Goal: Information Seeking & Learning: Learn about a topic

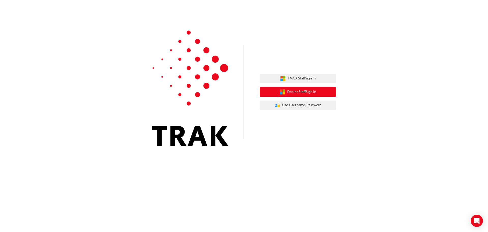
click at [291, 91] on span "Dealer Staff Sign In" at bounding box center [301, 92] width 29 height 6
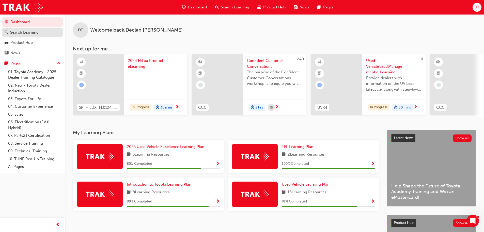
click at [29, 32] on div "Search Learning" at bounding box center [24, 33] width 28 height 6
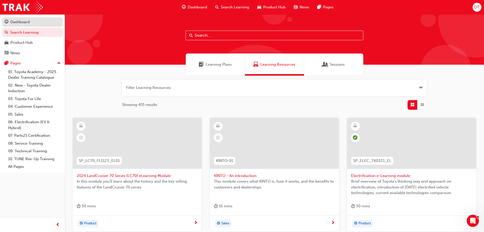
click at [33, 26] on link "Dashboard" at bounding box center [32, 21] width 61 height 9
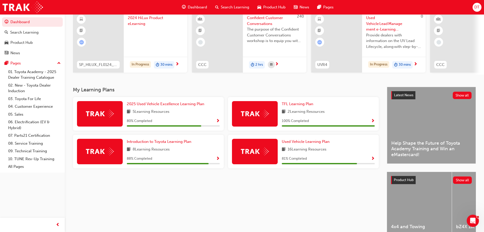
scroll to position [51, 0]
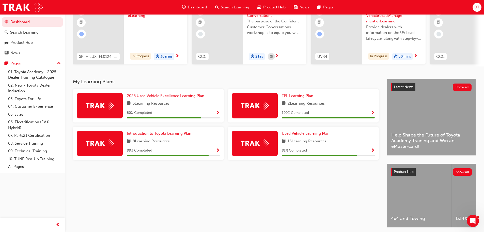
click at [374, 149] on span "Show Progress" at bounding box center [373, 150] width 4 height 5
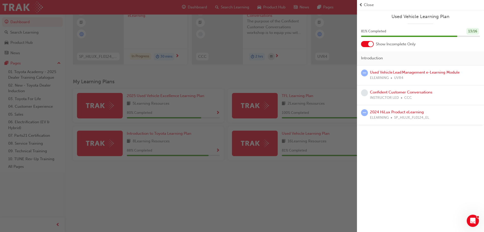
click at [335, 195] on div "button" at bounding box center [178, 116] width 357 height 232
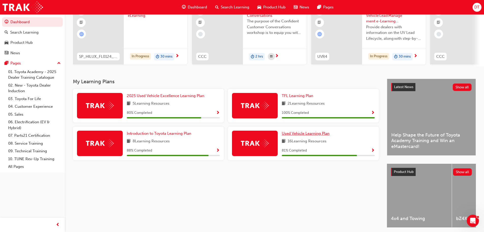
click at [301, 136] on span "Used Vehicle Learning Plan" at bounding box center [306, 133] width 48 height 5
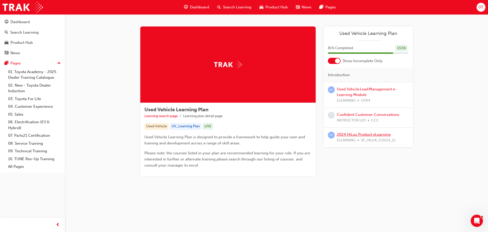
click at [356, 133] on link "2024 HiLux Product eLearning" at bounding box center [364, 134] width 54 height 5
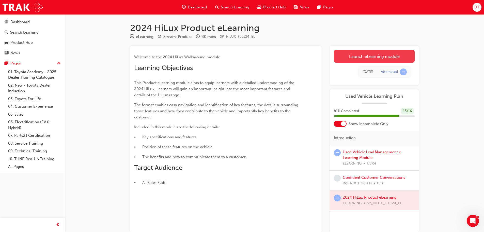
click at [349, 57] on link "Launch eLearning module" at bounding box center [374, 56] width 81 height 13
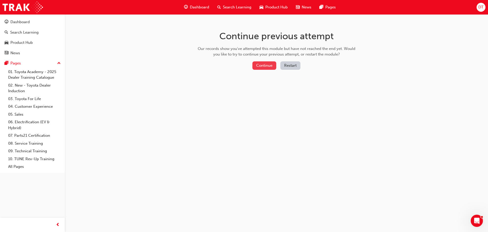
click at [268, 66] on button "Continue" at bounding box center [265, 65] width 24 height 8
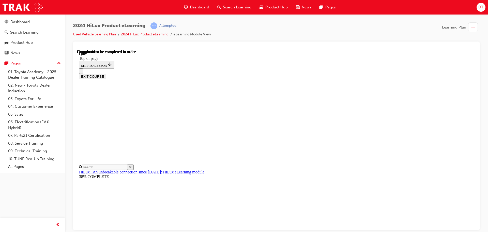
scroll to position [96, 0]
drag, startPoint x: 123, startPoint y: 164, endPoint x: 150, endPoint y: 178, distance: 30.6
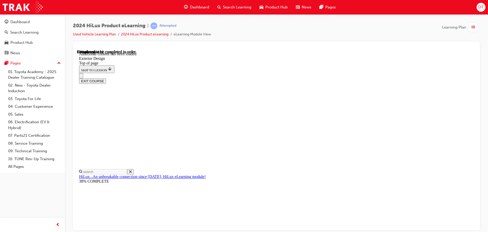
scroll to position [933, 0]
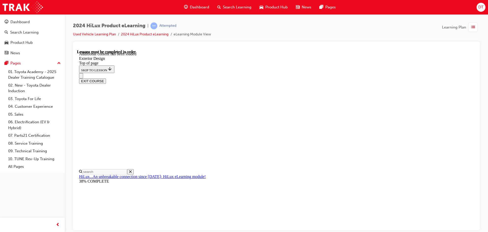
scroll to position [922, 0]
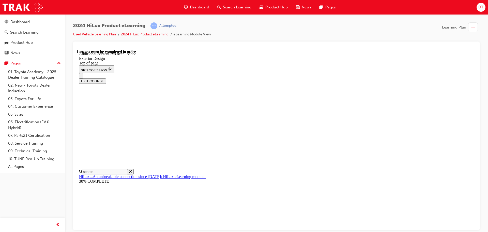
scroll to position [1870, 0]
drag, startPoint x: 394, startPoint y: 153, endPoint x: 352, endPoint y: 153, distance: 41.7
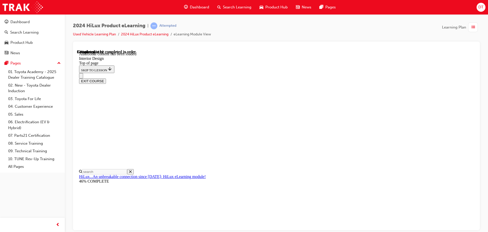
scroll to position [261, 0]
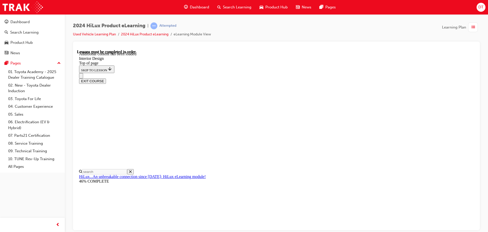
drag, startPoint x: 345, startPoint y: 122, endPoint x: 365, endPoint y: 124, distance: 20.1
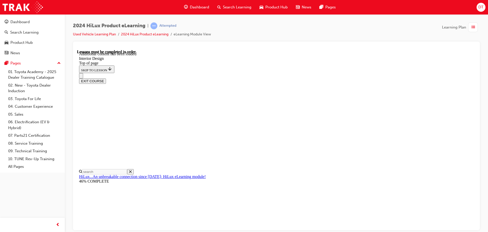
drag, startPoint x: 356, startPoint y: 149, endPoint x: 357, endPoint y: 156, distance: 7.2
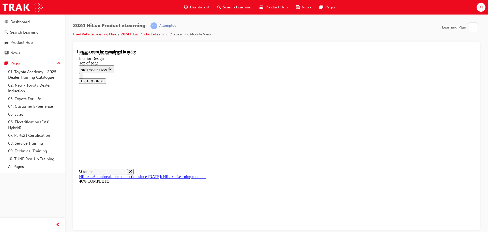
drag, startPoint x: 340, startPoint y: 88, endPoint x: 340, endPoint y: 93, distance: 5.4
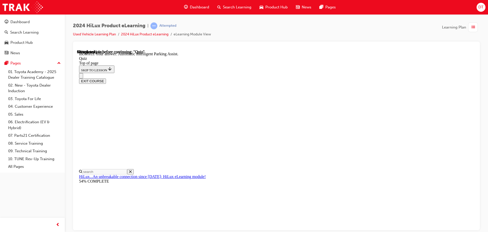
drag, startPoint x: 252, startPoint y: 128, endPoint x: 274, endPoint y: 175, distance: 52.4
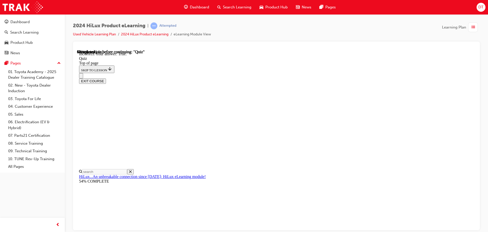
scroll to position [62, 0]
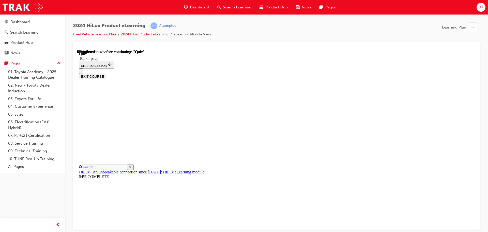
scroll to position [49, 0]
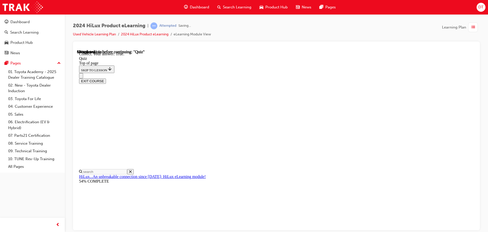
scroll to position [70, 0]
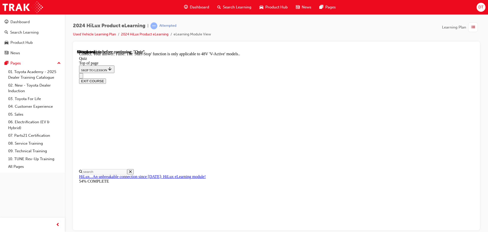
scroll to position [63, 0]
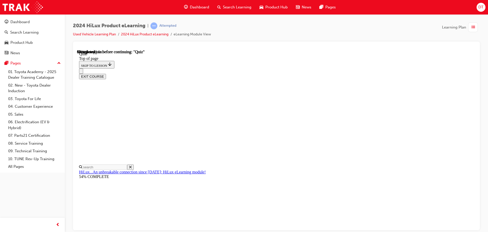
scroll to position [25, 0]
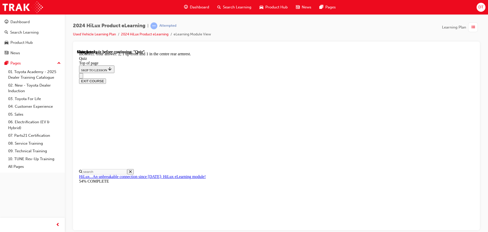
scroll to position [82, 0]
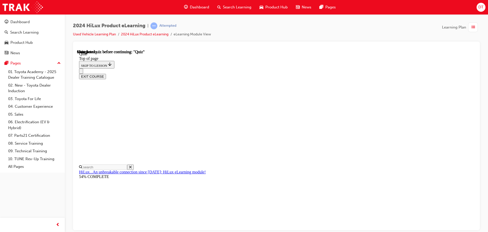
scroll to position [96, 0]
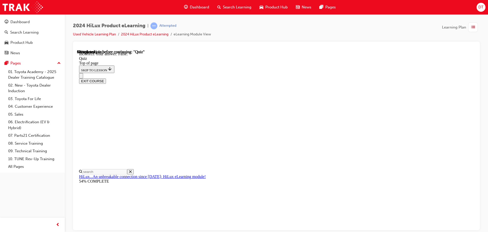
scroll to position [70, 0]
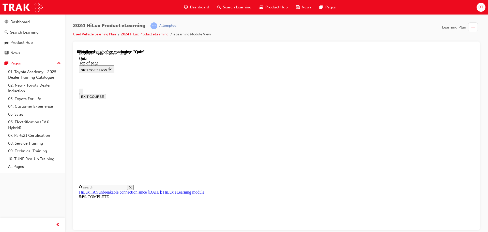
scroll to position [25, 0]
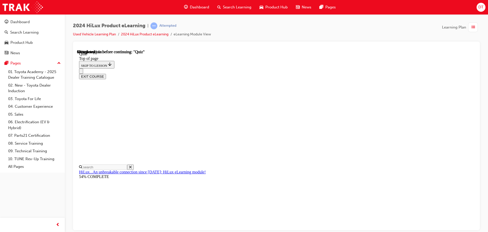
scroll to position [25, 0]
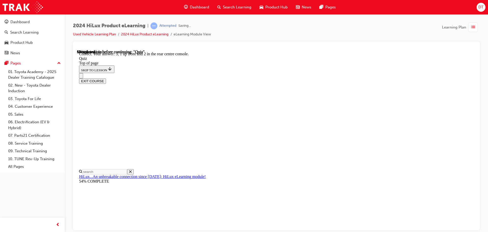
scroll to position [82, 0]
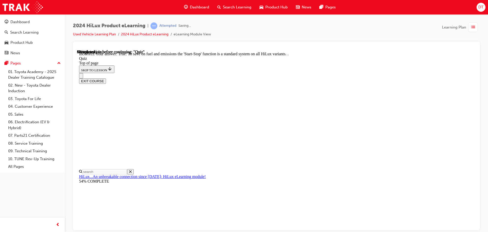
scroll to position [63, 0]
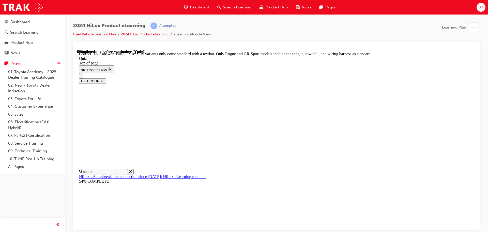
scroll to position [93, 0]
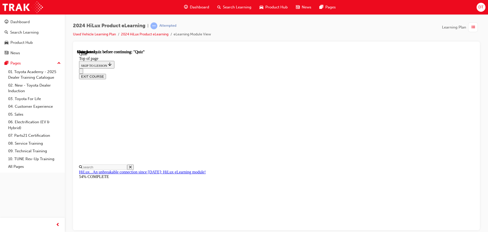
scroll to position [96, 0]
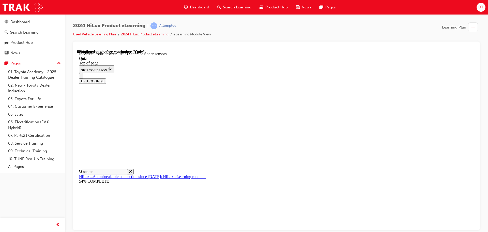
scroll to position [94, 0]
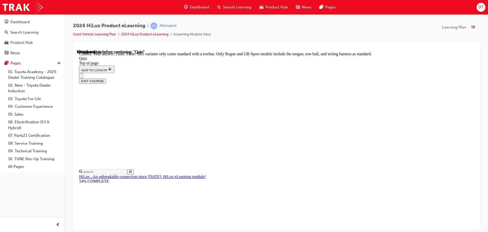
scroll to position [93, 0]
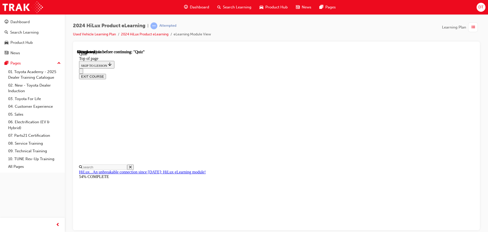
scroll to position [51, 0]
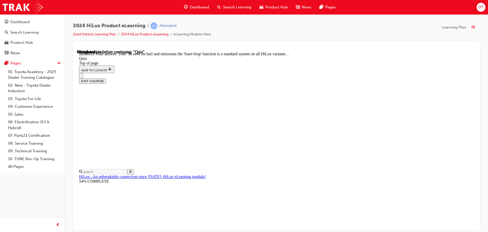
scroll to position [63, 0]
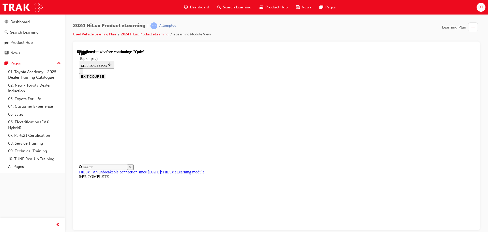
scroll to position [49, 0]
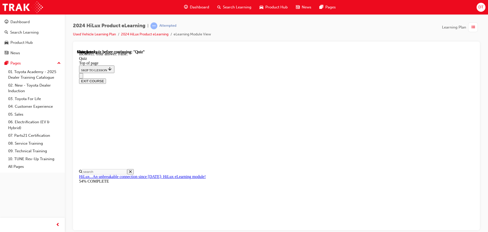
scroll to position [70, 0]
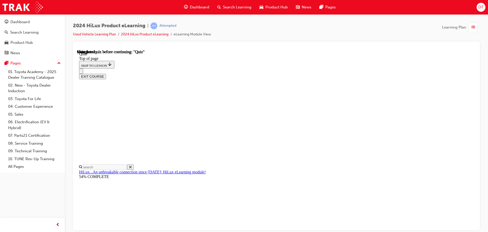
scroll to position [96, 0]
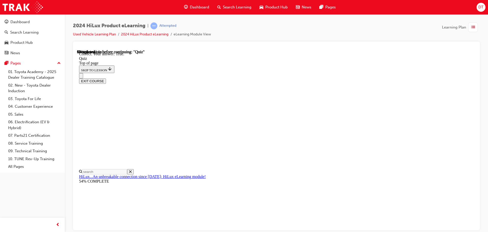
scroll to position [70, 0]
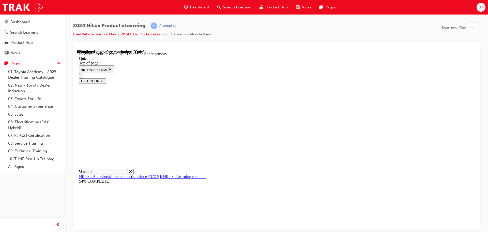
scroll to position [94, 0]
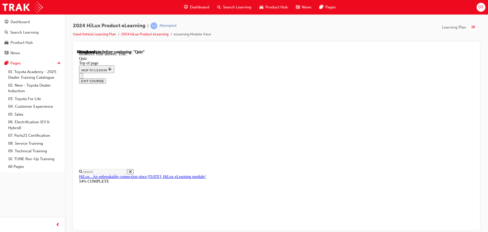
scroll to position [62, 0]
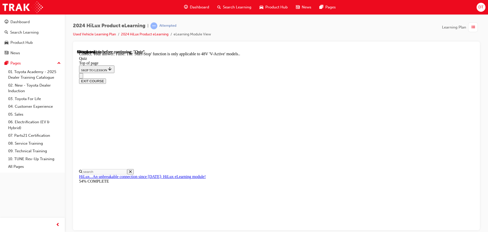
scroll to position [63, 0]
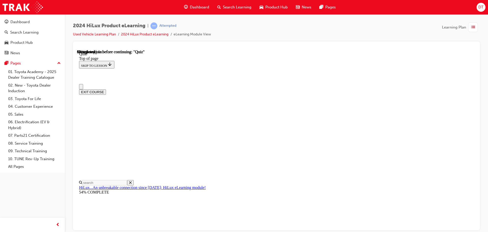
scroll to position [0, 0]
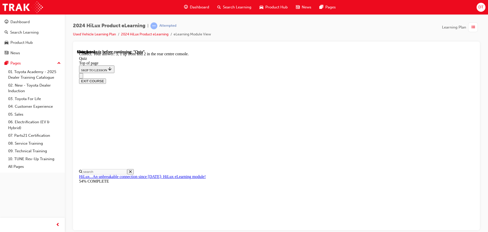
scroll to position [82, 0]
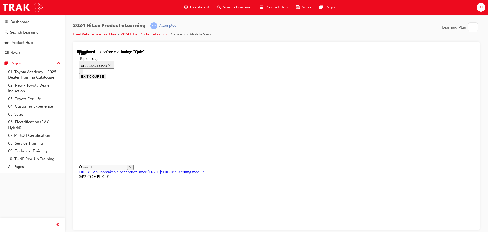
scroll to position [96, 0]
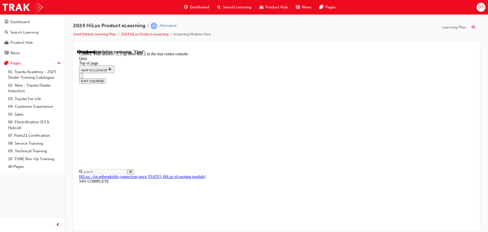
scroll to position [82, 0]
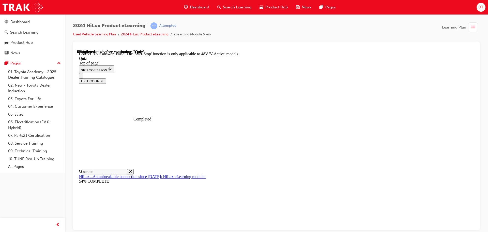
scroll to position [63, 0]
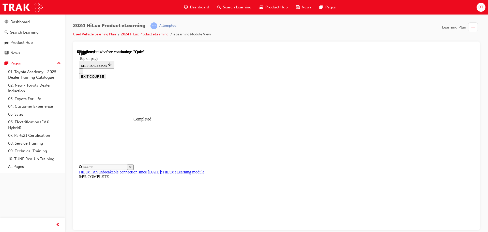
scroll to position [54, 0]
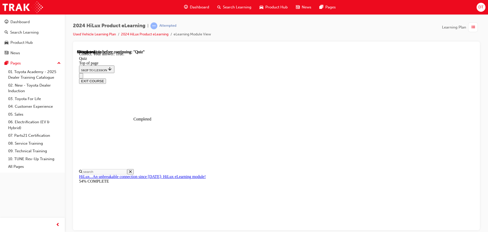
scroll to position [70, 0]
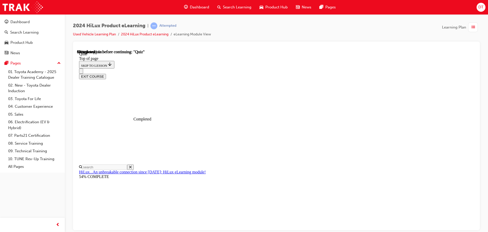
scroll to position [25, 0]
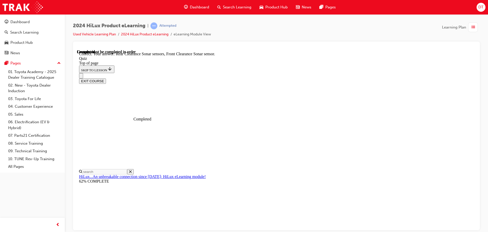
scroll to position [94, 0]
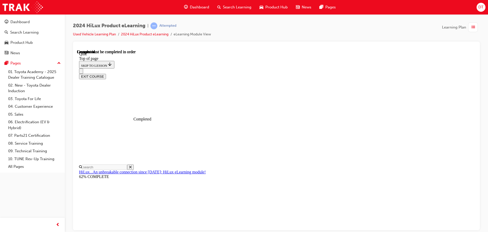
scroll to position [105, 0]
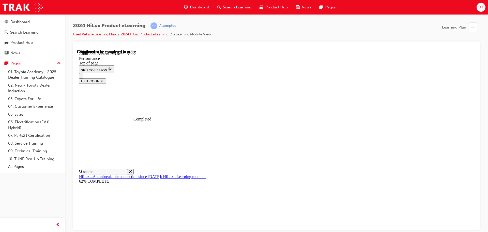
scroll to position [408, 0]
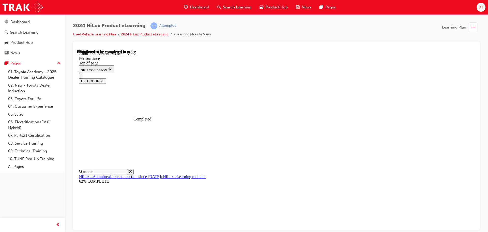
scroll to position [792, 0]
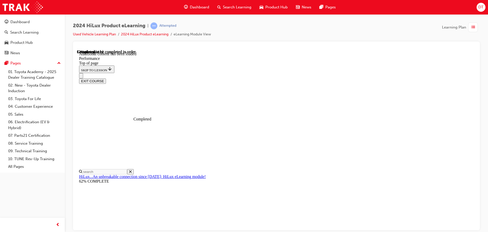
scroll to position [1588, 0]
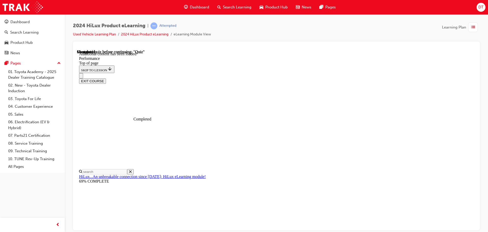
scroll to position [2284, 0]
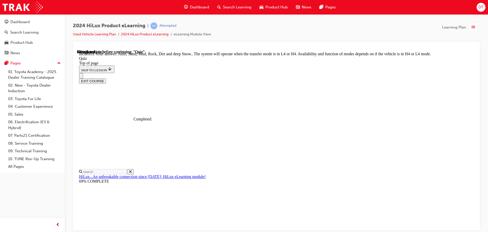
scroll to position [140, 0]
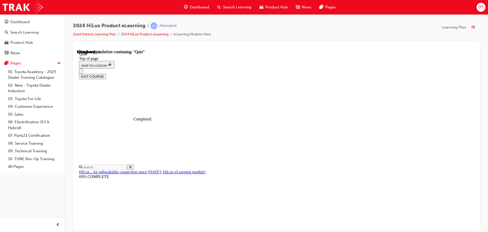
scroll to position [46, 0]
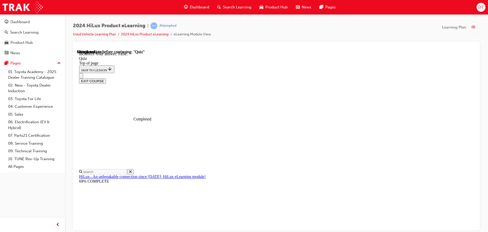
scroll to position [62, 0]
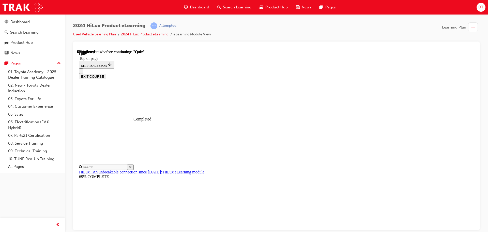
scroll to position [76, 0]
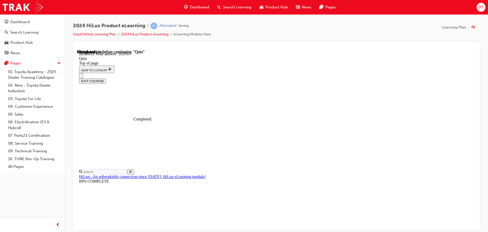
scroll to position [120, 0]
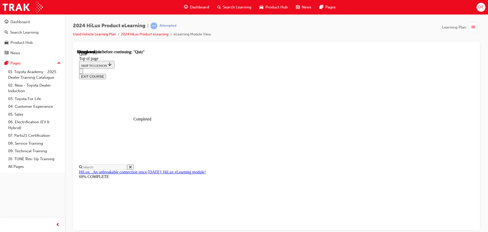
scroll to position [51, 0]
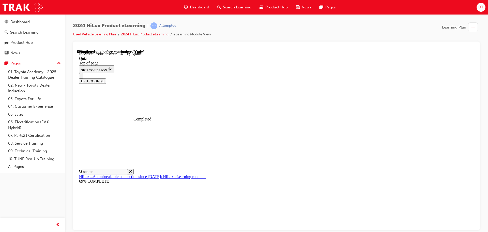
scroll to position [128, 0]
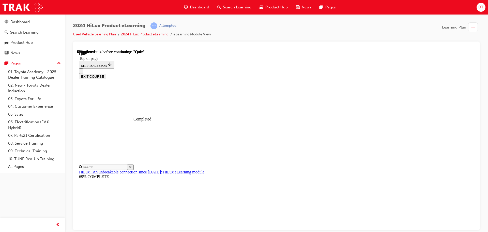
scroll to position [96, 0]
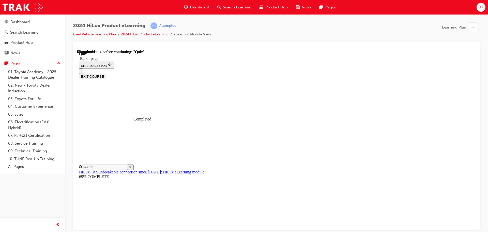
scroll to position [143, 0]
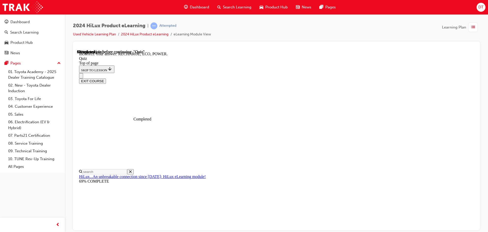
scroll to position [167, 0]
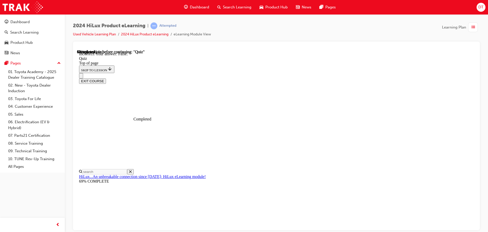
scroll to position [62, 0]
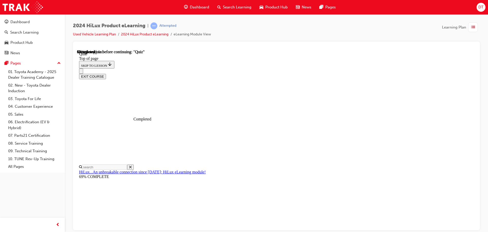
scroll to position [61, 0]
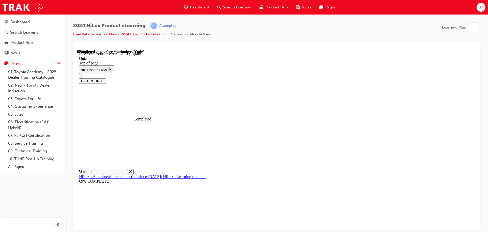
scroll to position [128, 0]
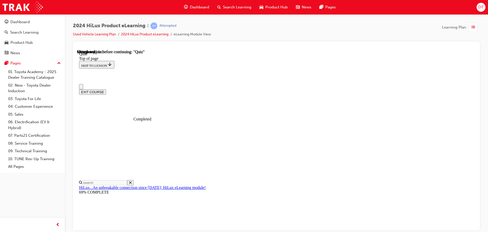
scroll to position [51, 0]
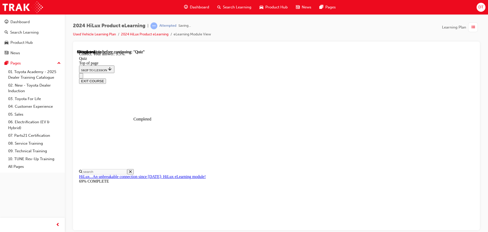
scroll to position [120, 0]
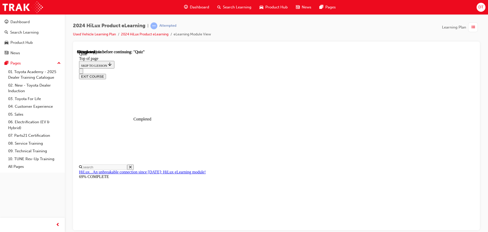
scroll to position [51, 0]
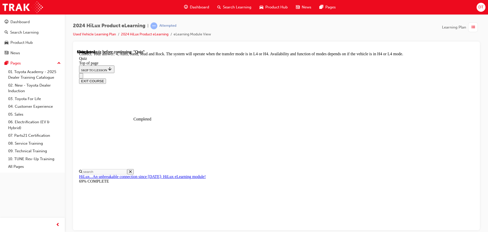
scroll to position [140, 0]
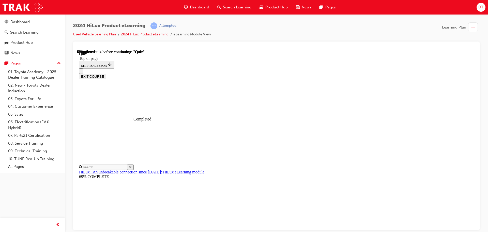
scroll to position [96, 0]
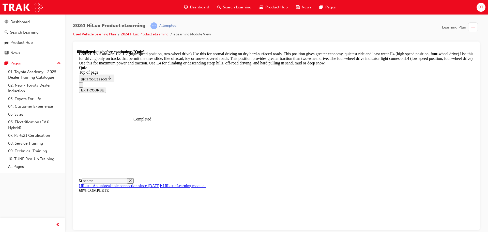
scroll to position [182, 0]
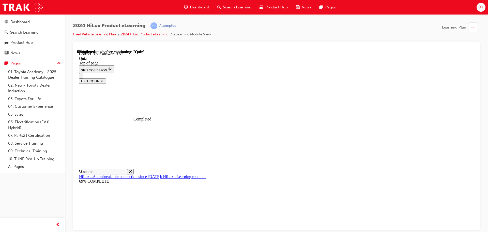
scroll to position [120, 0]
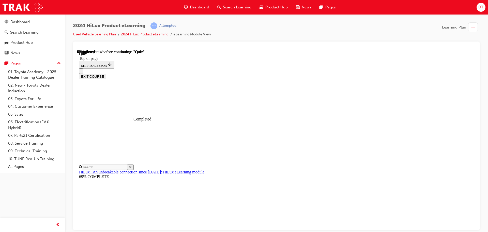
scroll to position [127, 0]
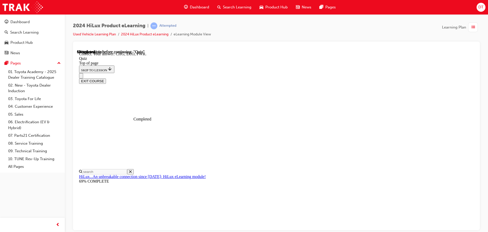
scroll to position [167, 0]
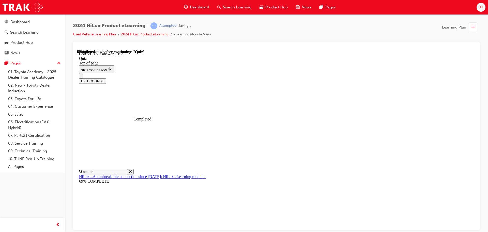
scroll to position [62, 0]
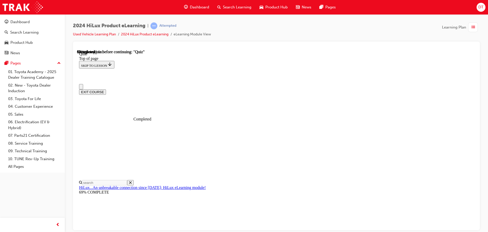
scroll to position [51, 0]
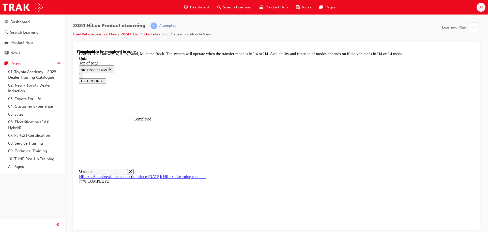
scroll to position [140, 0]
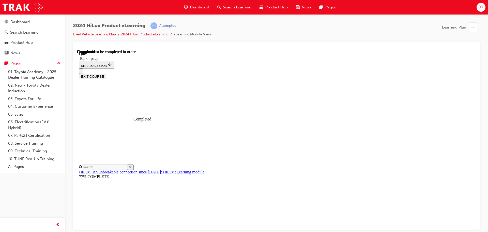
scroll to position [96, 0]
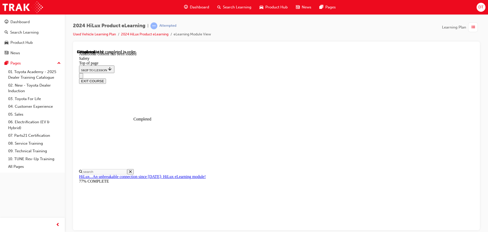
scroll to position [270, 0]
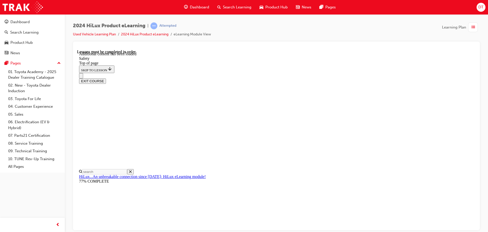
drag, startPoint x: 305, startPoint y: 150, endPoint x: 318, endPoint y: 153, distance: 13.5
drag, startPoint x: 387, startPoint y: 170, endPoint x: 381, endPoint y: 171, distance: 6.6
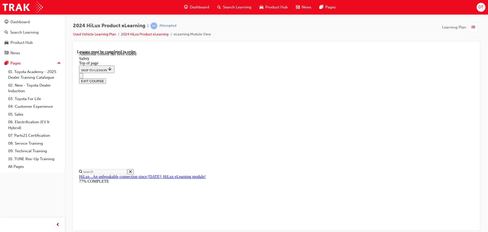
drag, startPoint x: 459, startPoint y: 160, endPoint x: 435, endPoint y: 164, distance: 23.6
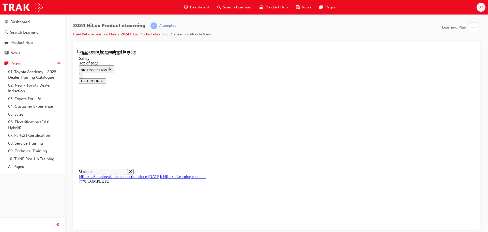
scroll to position [541, 0]
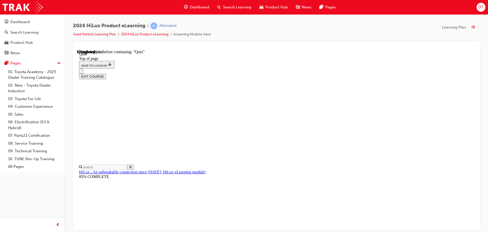
scroll to position [46, 0]
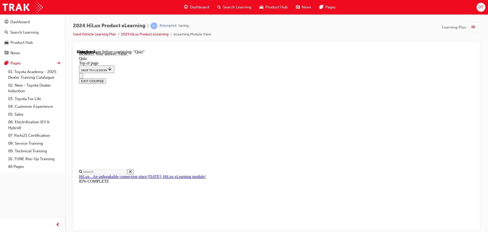
scroll to position [62, 0]
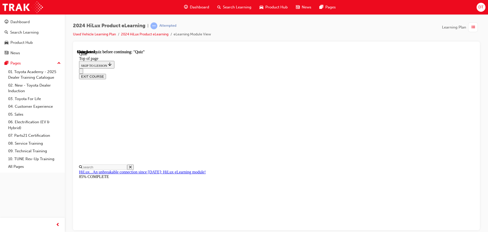
scroll to position [96, 0]
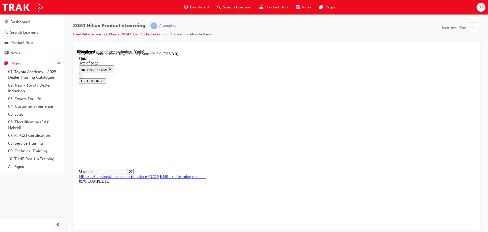
scroll to position [83, 0]
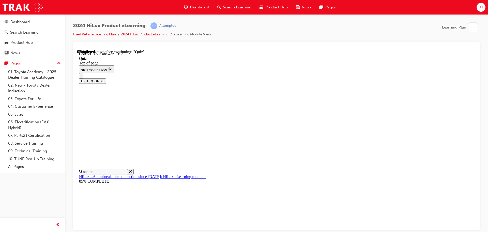
scroll to position [62, 0]
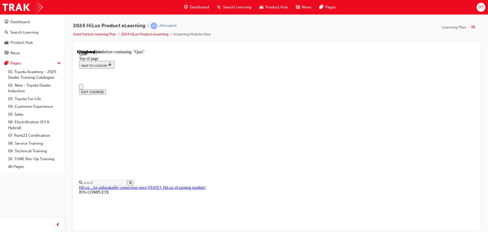
scroll to position [25, 0]
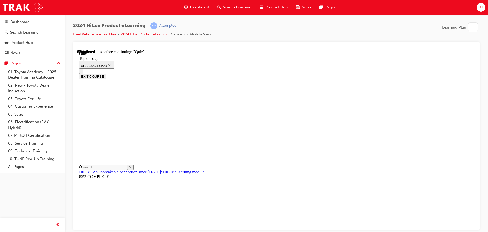
drag, startPoint x: 253, startPoint y: 157, endPoint x: 256, endPoint y: 164, distance: 7.2
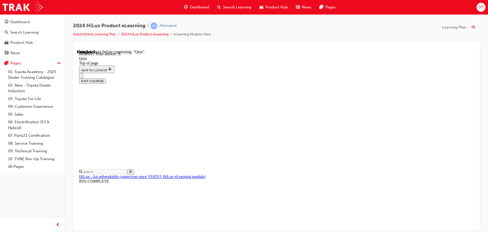
scroll to position [82, 0]
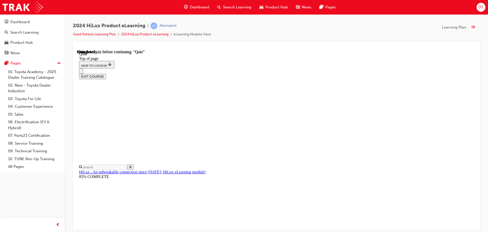
scroll to position [96, 0]
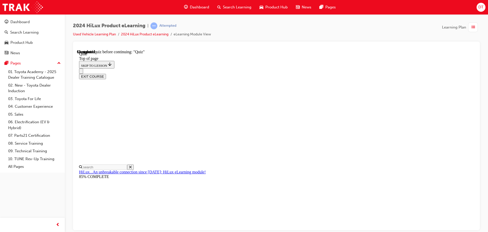
scroll to position [41, 0]
drag, startPoint x: 260, startPoint y: 166, endPoint x: 269, endPoint y: 172, distance: 9.9
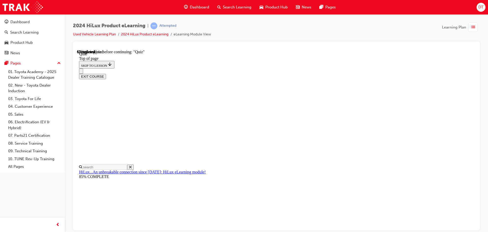
scroll to position [51, 0]
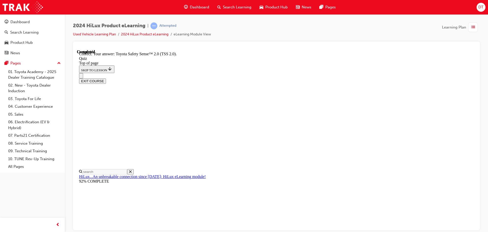
scroll to position [83, 0]
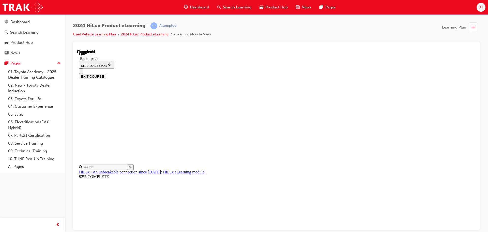
scroll to position [96, 0]
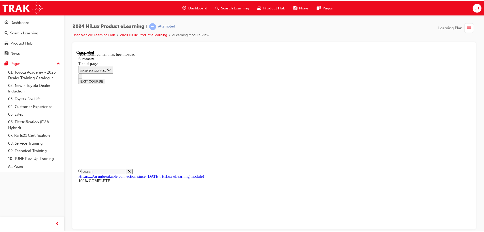
scroll to position [507, 0]
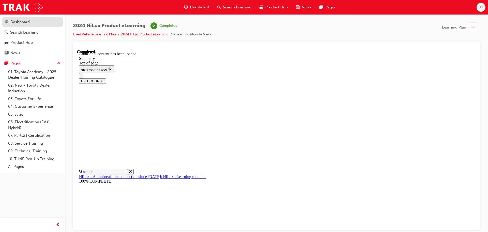
click at [36, 26] on link "Dashboard" at bounding box center [32, 21] width 61 height 9
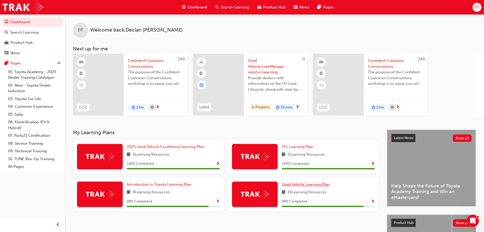
click at [319, 185] on span "Used Vehicle Learning Plan" at bounding box center [306, 184] width 48 height 5
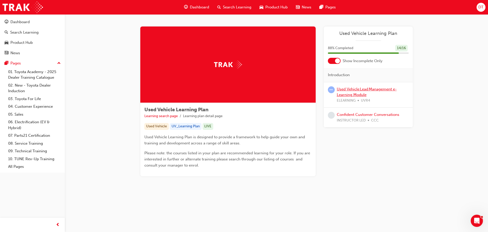
click at [354, 89] on link "Used Vehicle Lead Management e-Learning Module" at bounding box center [367, 92] width 60 height 10
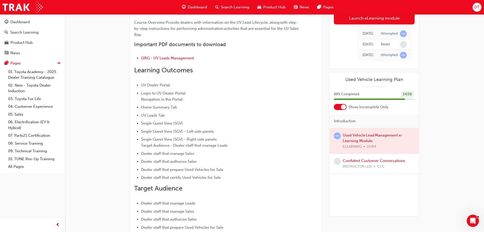
scroll to position [51, 0]
click at [360, 135] on div at bounding box center [374, 140] width 89 height 25
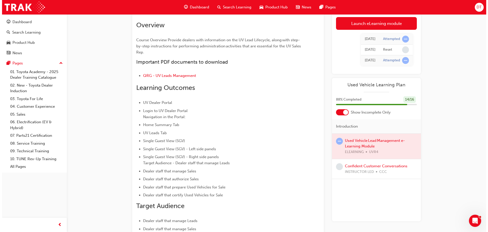
scroll to position [0, 0]
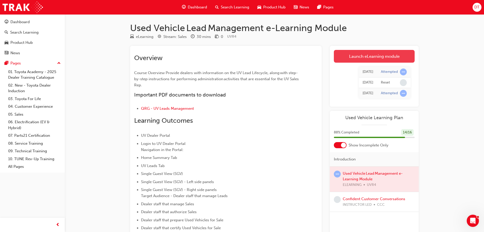
click at [373, 56] on link "Launch eLearning module" at bounding box center [374, 56] width 81 height 13
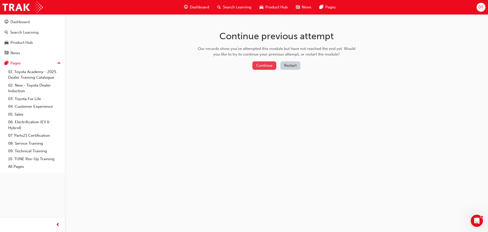
click at [264, 65] on button "Continue" at bounding box center [265, 65] width 24 height 8
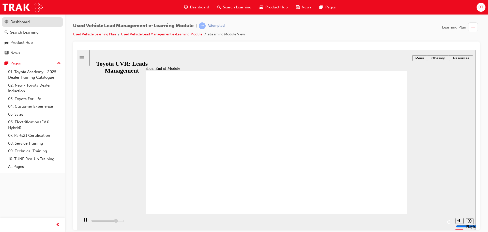
click at [25, 19] on div "Dashboard" at bounding box center [19, 22] width 19 height 6
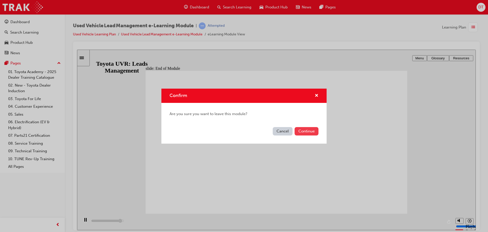
type input "9500"
click at [300, 129] on button "Continue" at bounding box center [307, 131] width 24 height 8
